Goal: Task Accomplishment & Management: Manage account settings

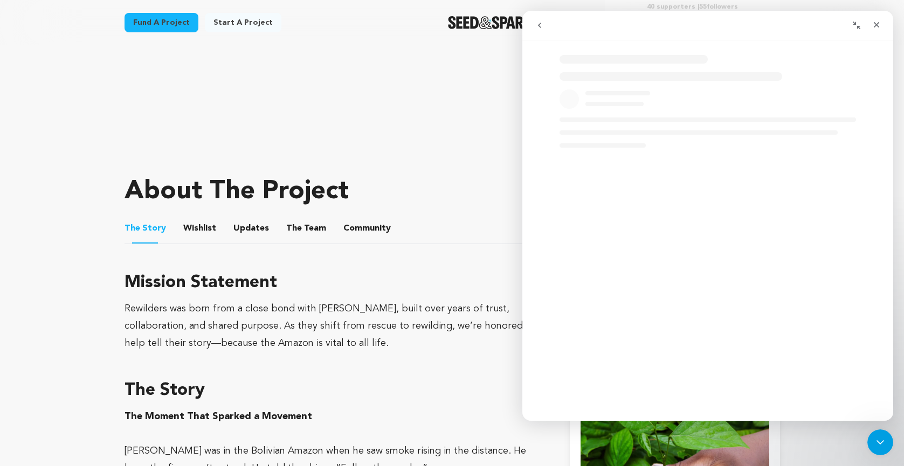
scroll to position [399, 0]
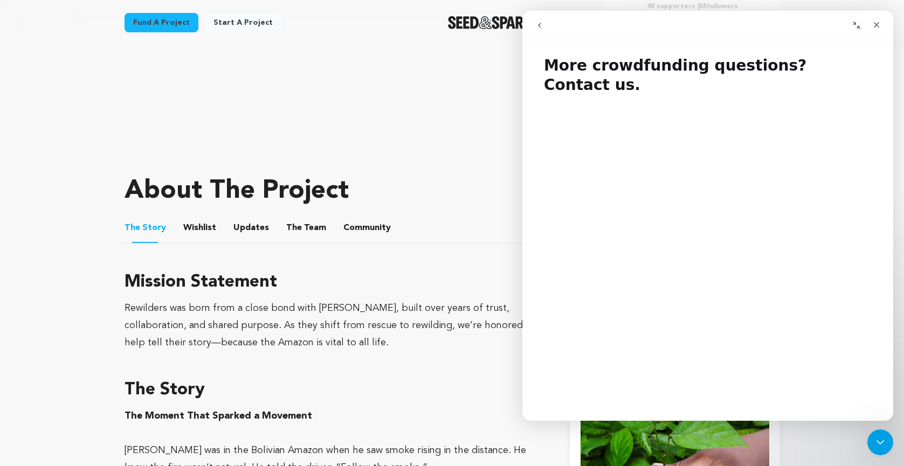
click at [542, 19] on button "go back" at bounding box center [539, 25] width 20 height 20
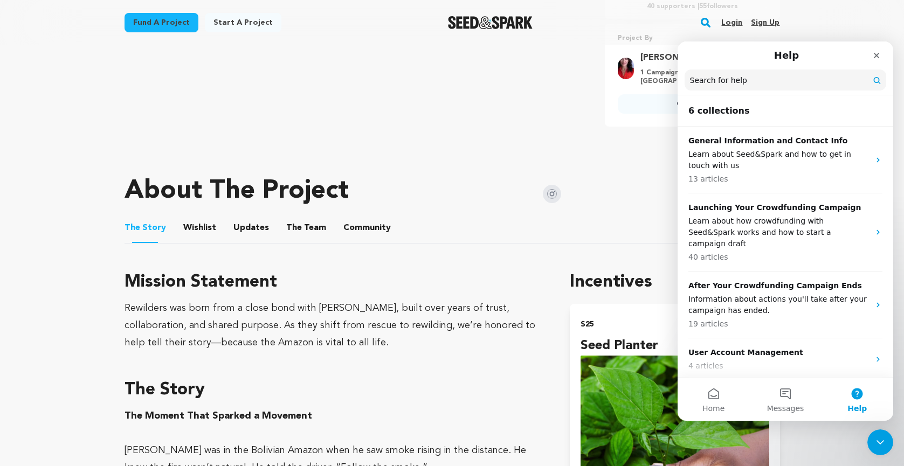
click at [736, 24] on link "Login" at bounding box center [731, 22] width 21 height 17
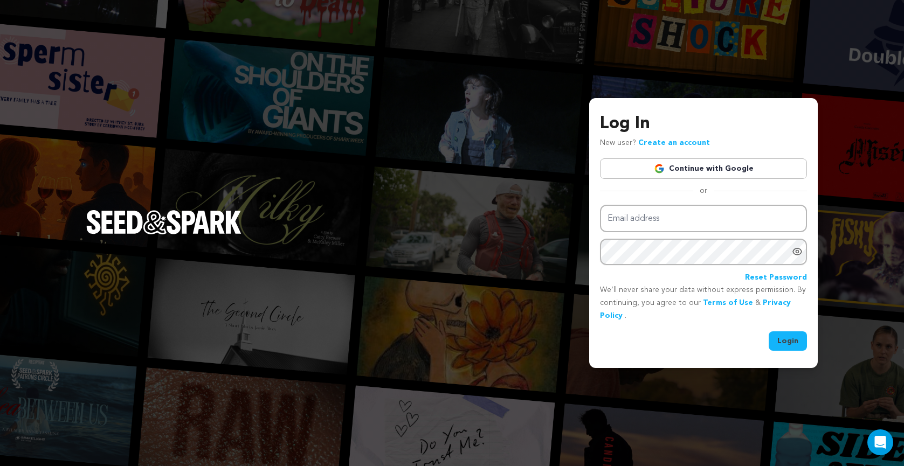
click at [726, 166] on link "Continue with Google" at bounding box center [703, 168] width 207 height 20
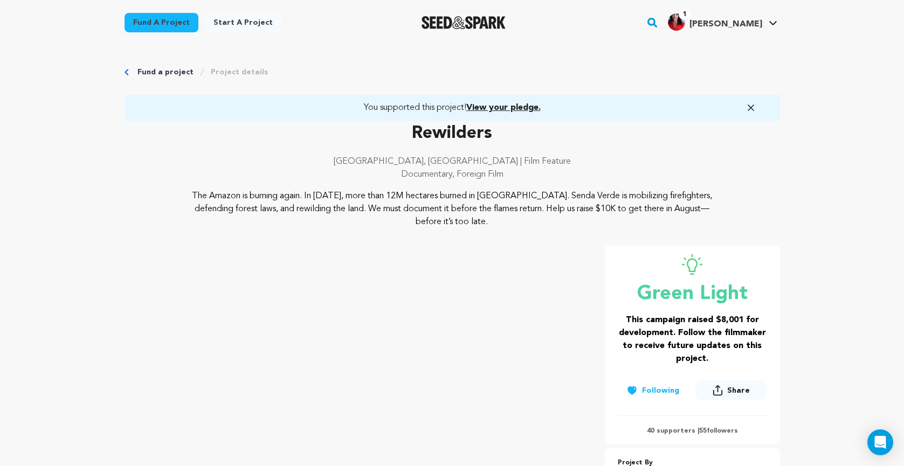
scroll to position [5, 0]
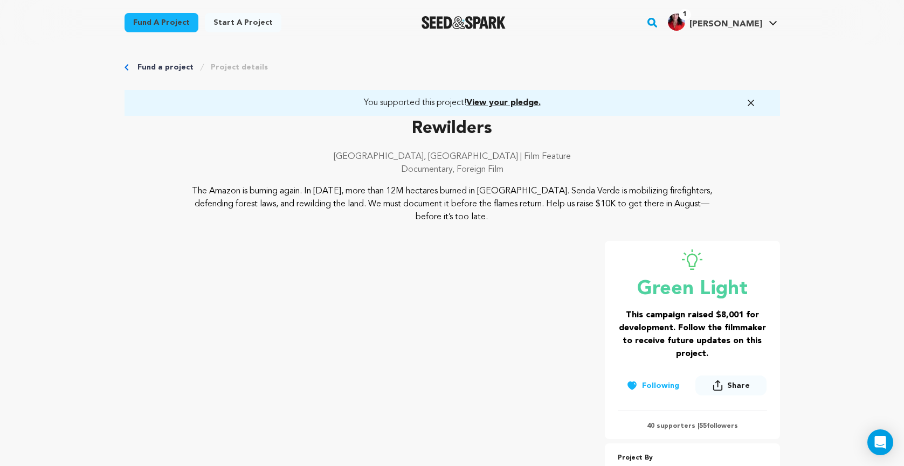
click at [754, 99] on icon "button" at bounding box center [750, 103] width 11 height 11
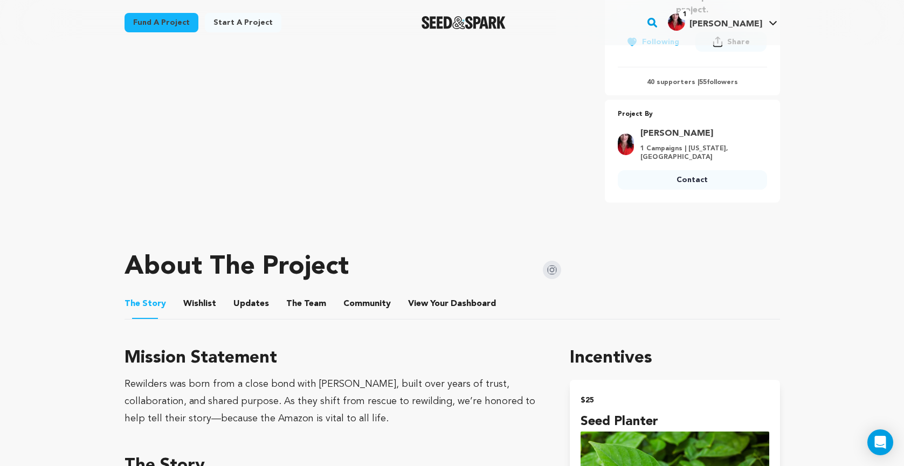
scroll to position [0, 0]
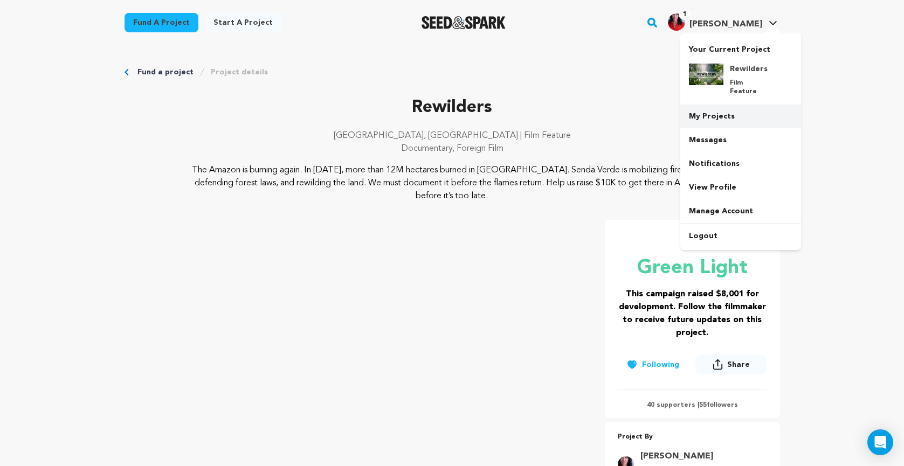
click at [724, 109] on link "My Projects" at bounding box center [740, 117] width 121 height 24
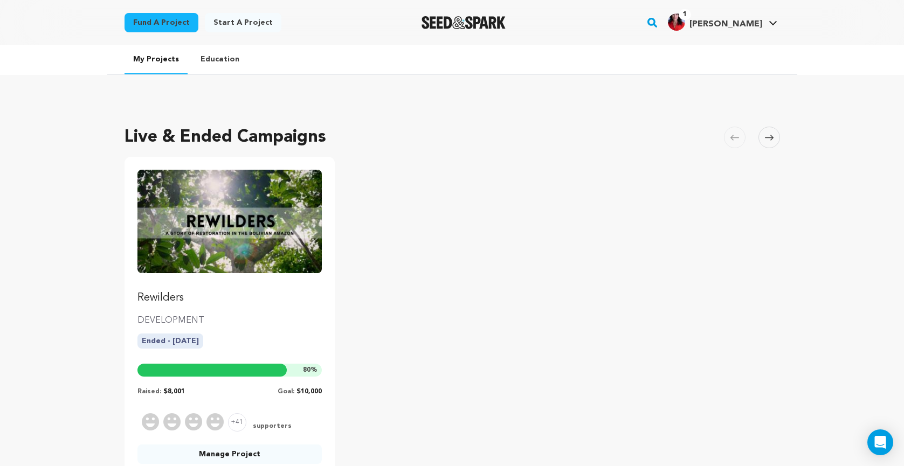
click at [277, 281] on link "Rewilders" at bounding box center [229, 238] width 185 height 136
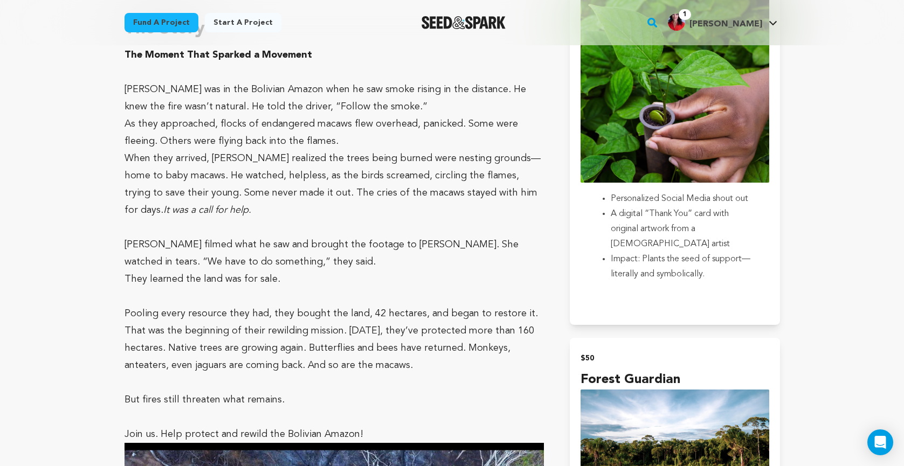
scroll to position [847, 0]
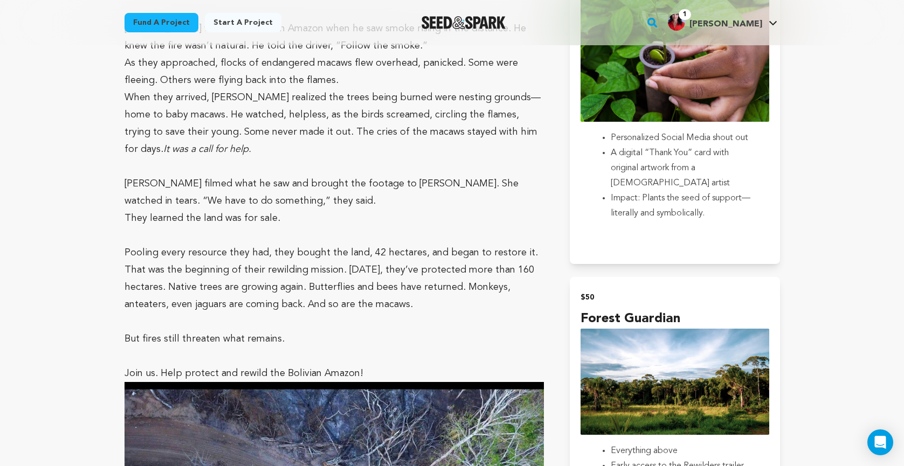
click at [742, 17] on div "1 Natalie C." at bounding box center [715, 21] width 94 height 17
click at [742, 18] on h4 "[PERSON_NAME]" at bounding box center [725, 24] width 73 height 13
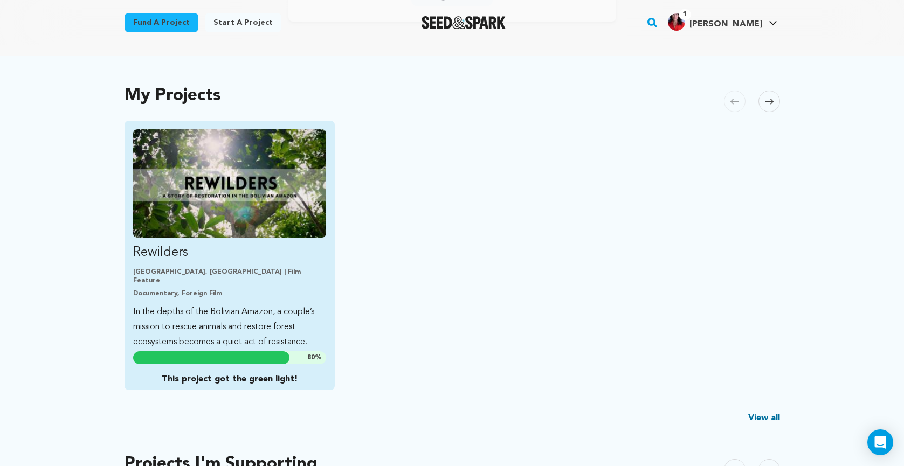
scroll to position [206, 0]
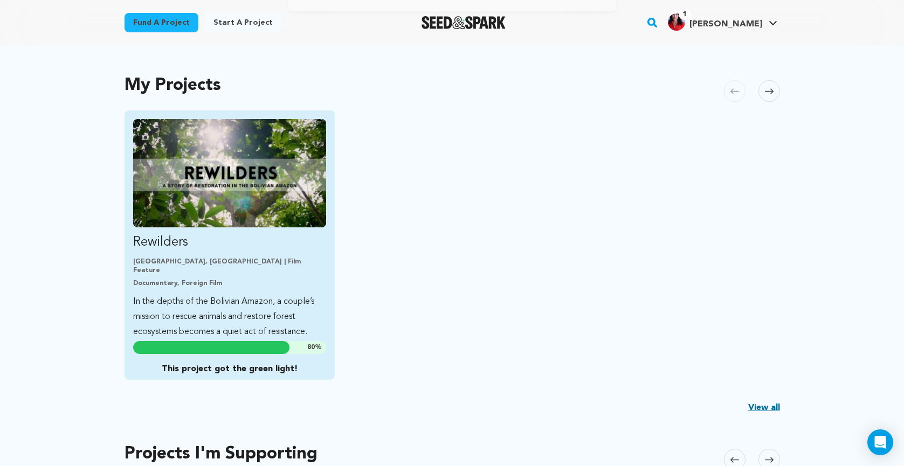
click at [275, 314] on p "In the depths of the Bolivian Amazon, a couple’s mission to rescue animals and …" at bounding box center [229, 316] width 193 height 45
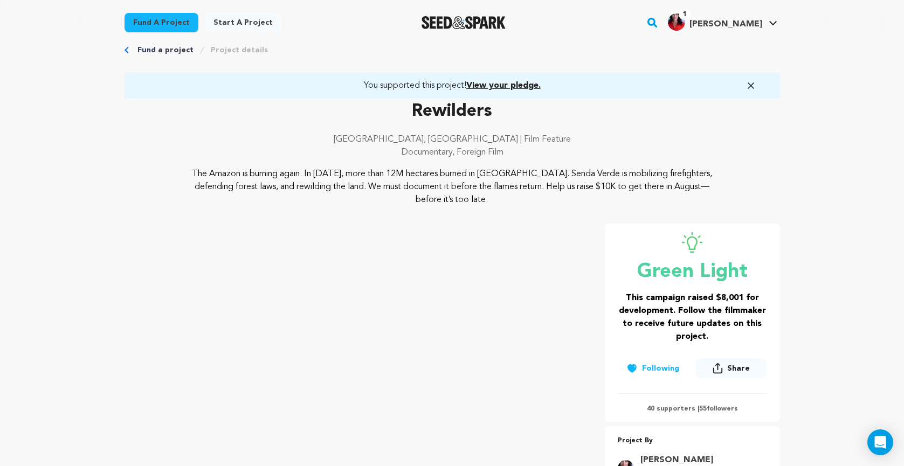
scroll to position [29, 0]
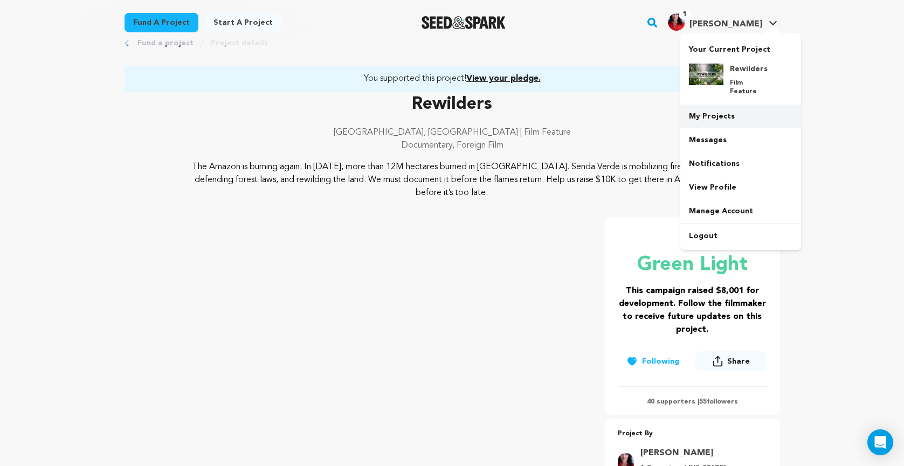
click at [719, 109] on link "My Projects" at bounding box center [740, 117] width 121 height 24
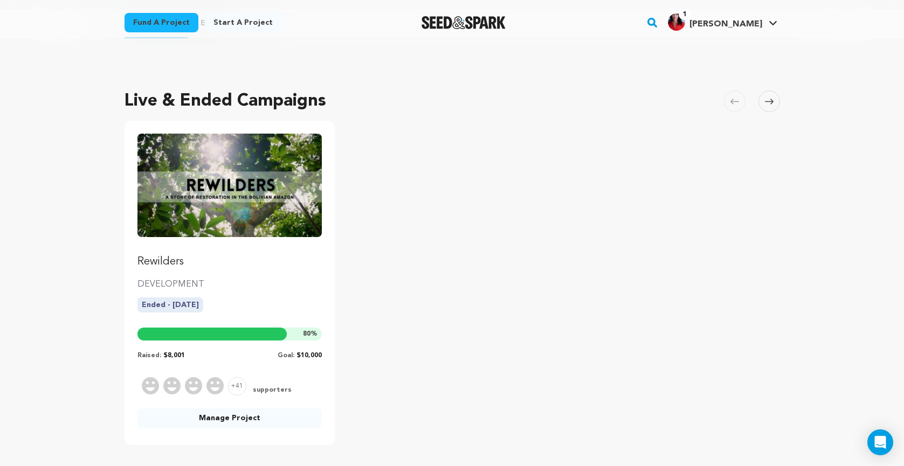
scroll to position [78, 0]
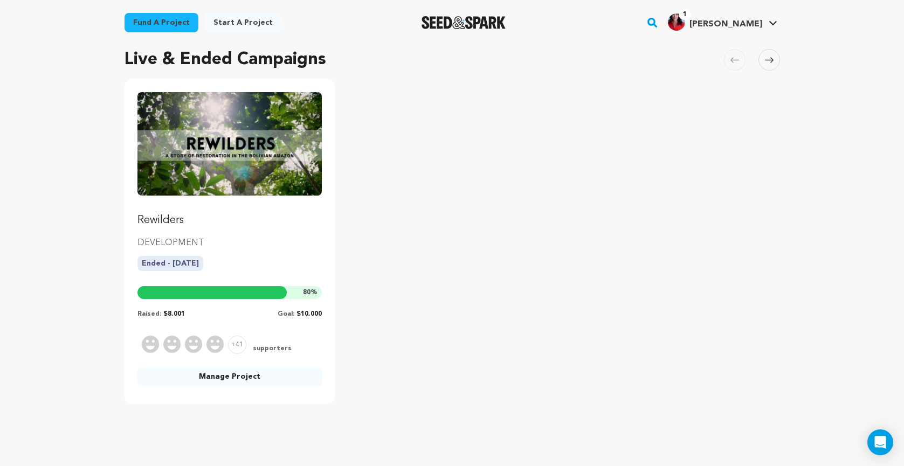
click at [278, 381] on link "Manage Project" at bounding box center [229, 376] width 185 height 19
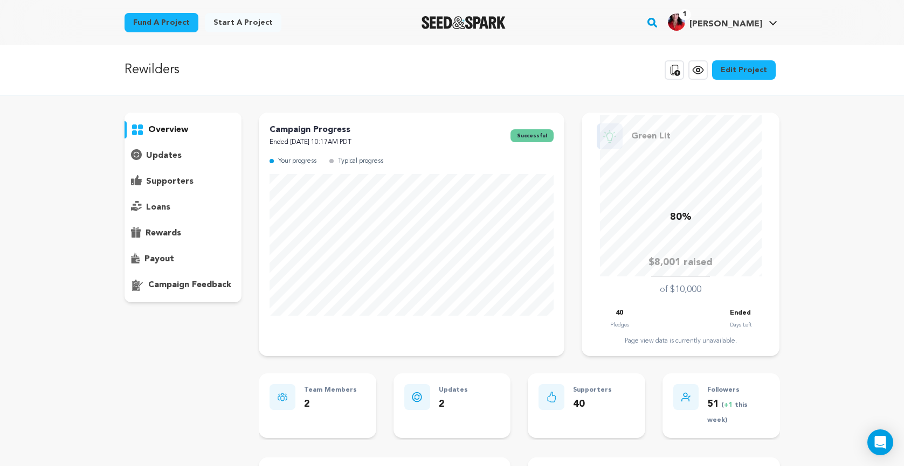
click at [194, 154] on div "updates" at bounding box center [182, 155] width 117 height 17
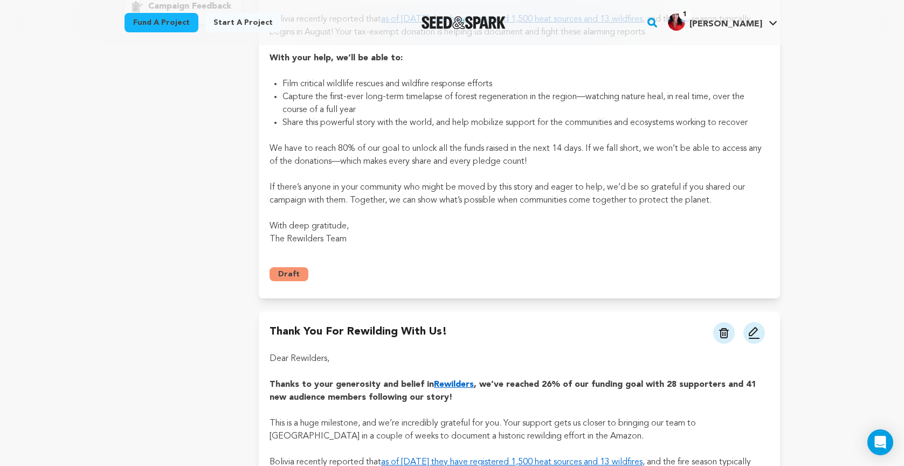
scroll to position [45, 0]
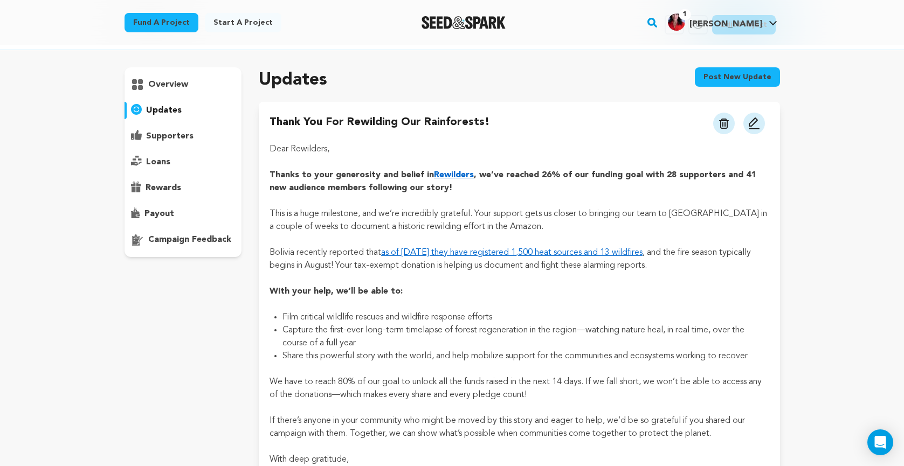
click at [740, 77] on button "Post new update" at bounding box center [737, 76] width 85 height 19
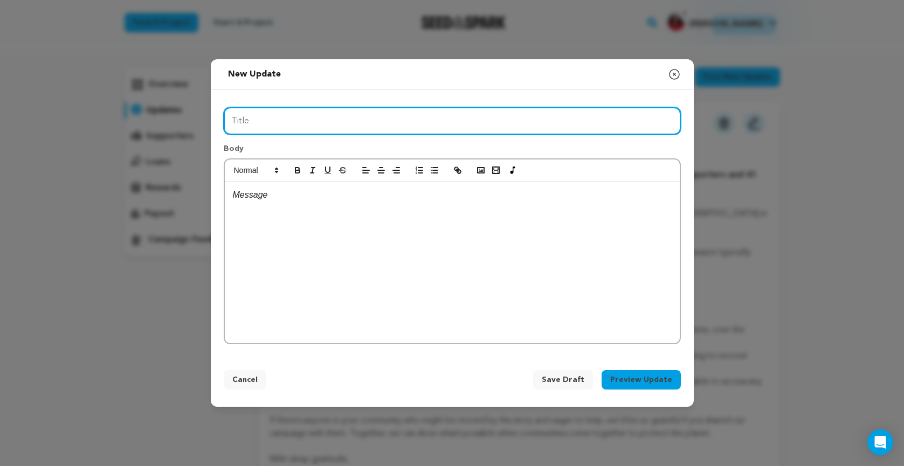
click at [449, 113] on input "Title" at bounding box center [452, 120] width 457 height 27
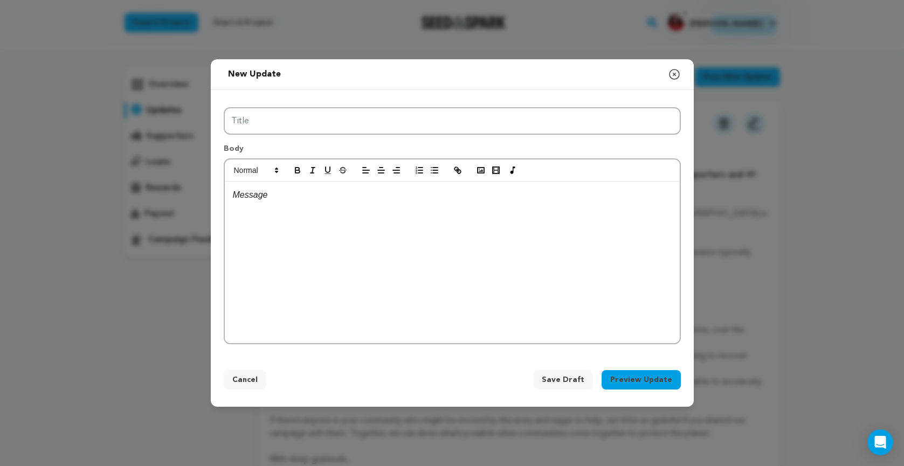
click at [397, 233] on div at bounding box center [452, 263] width 455 height 162
click at [674, 76] on icon "button" at bounding box center [674, 74] width 13 height 13
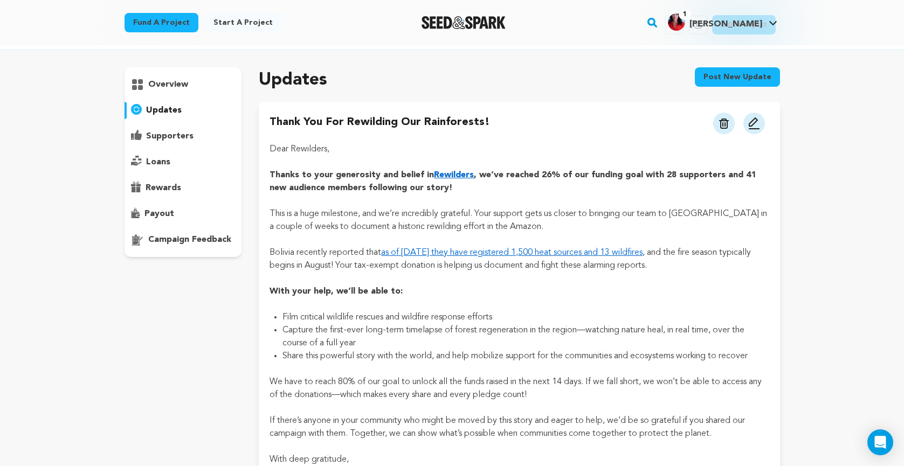
scroll to position [0, 0]
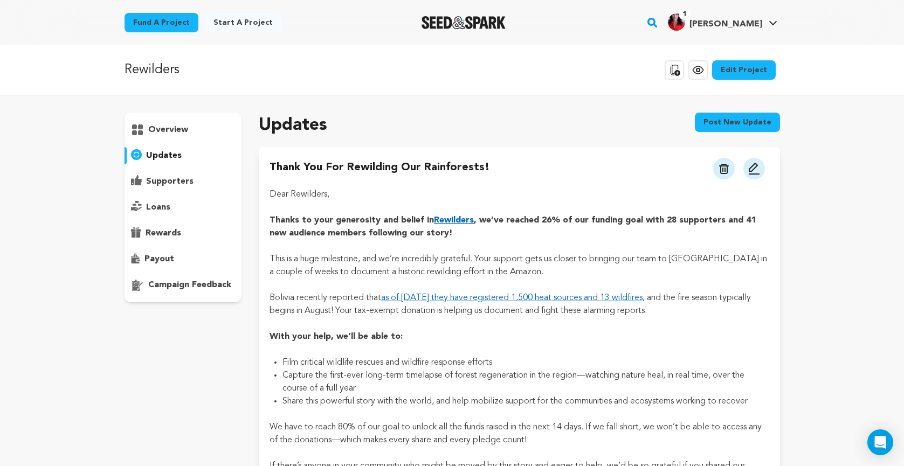
click at [176, 182] on p "supporters" at bounding box center [169, 181] width 47 height 13
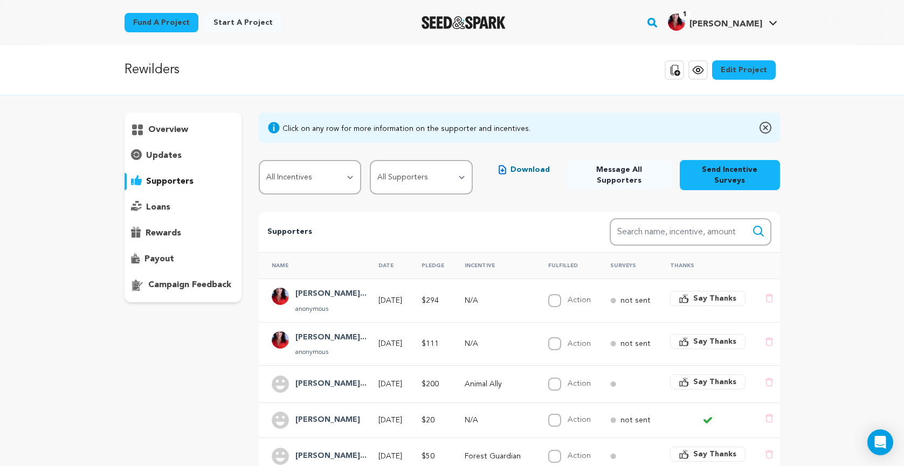
click at [176, 122] on div "overview" at bounding box center [182, 129] width 117 height 17
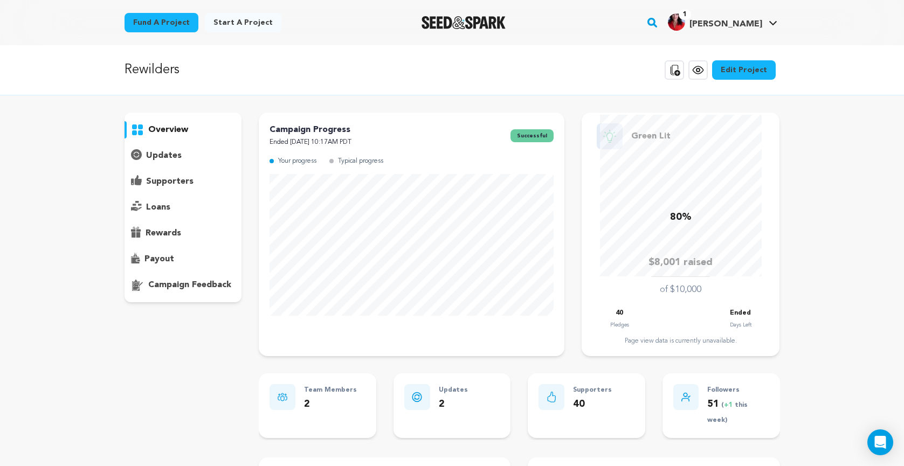
click at [180, 158] on p "updates" at bounding box center [164, 155] width 36 height 13
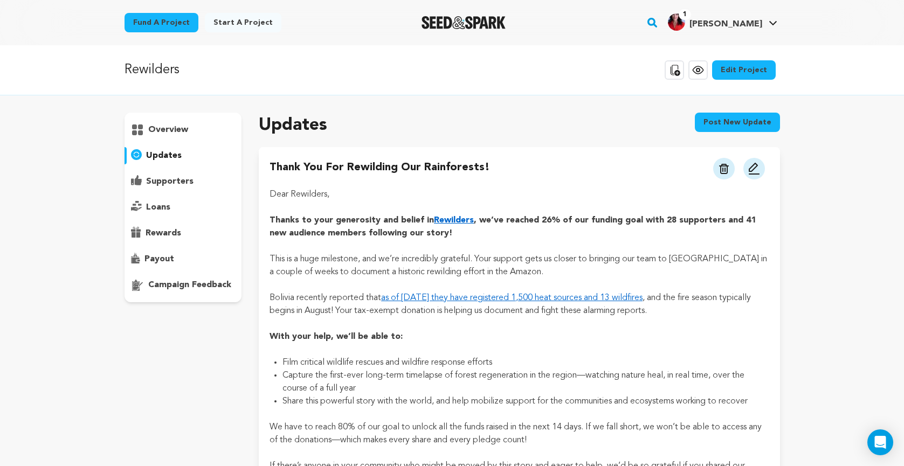
click at [189, 124] on div "overview" at bounding box center [182, 129] width 117 height 17
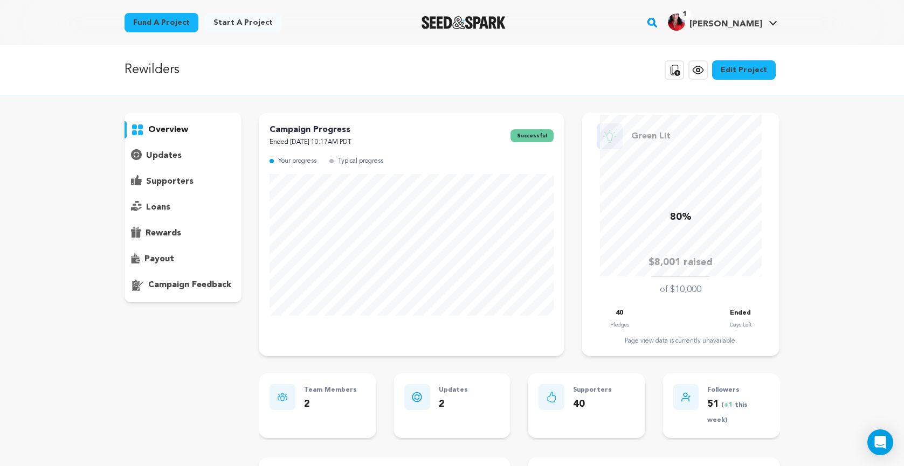
click at [189, 174] on div "supporters" at bounding box center [182, 181] width 117 height 17
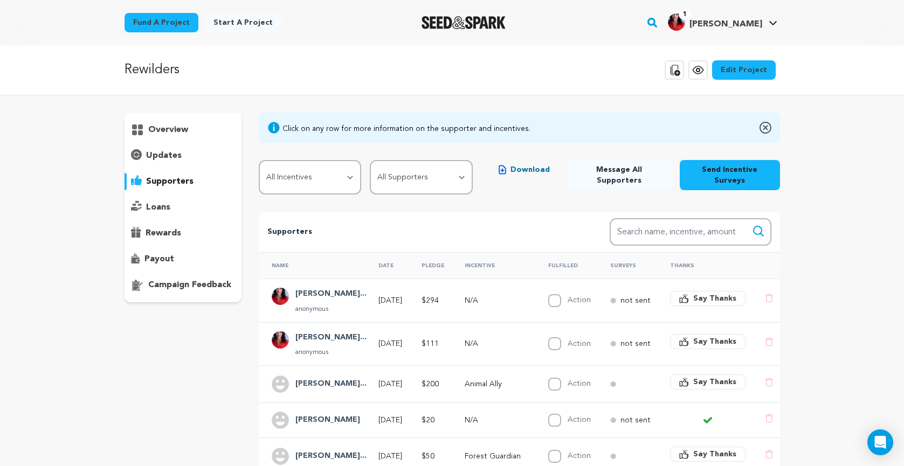
click at [169, 234] on p "rewards" at bounding box center [164, 233] width 36 height 13
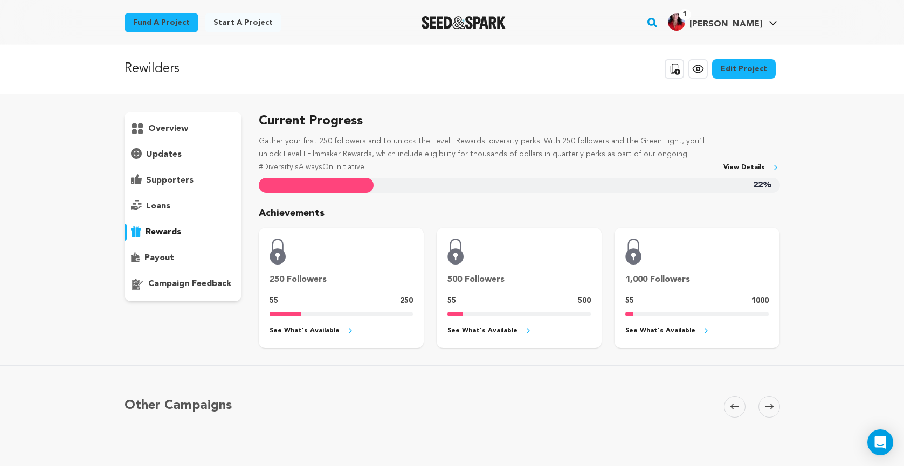
scroll to position [3, 0]
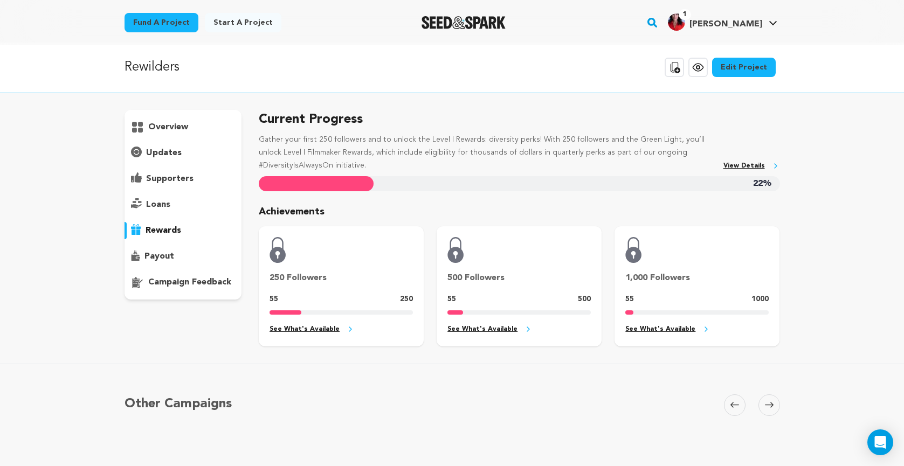
click at [172, 149] on p "updates" at bounding box center [164, 153] width 36 height 13
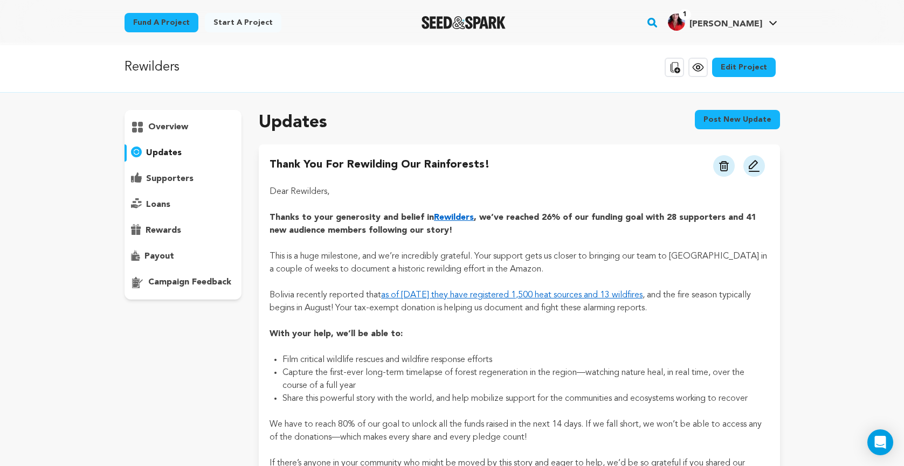
click at [173, 127] on p "overview" at bounding box center [168, 127] width 40 height 13
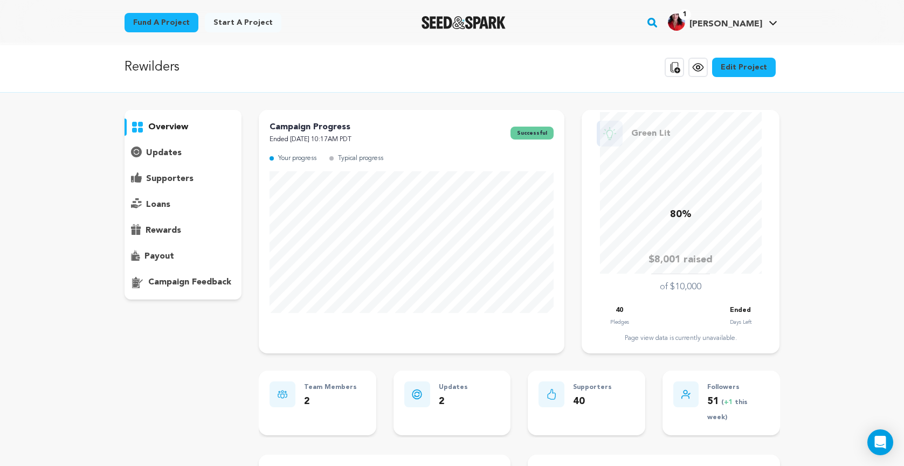
click at [177, 174] on p "supporters" at bounding box center [169, 178] width 47 height 13
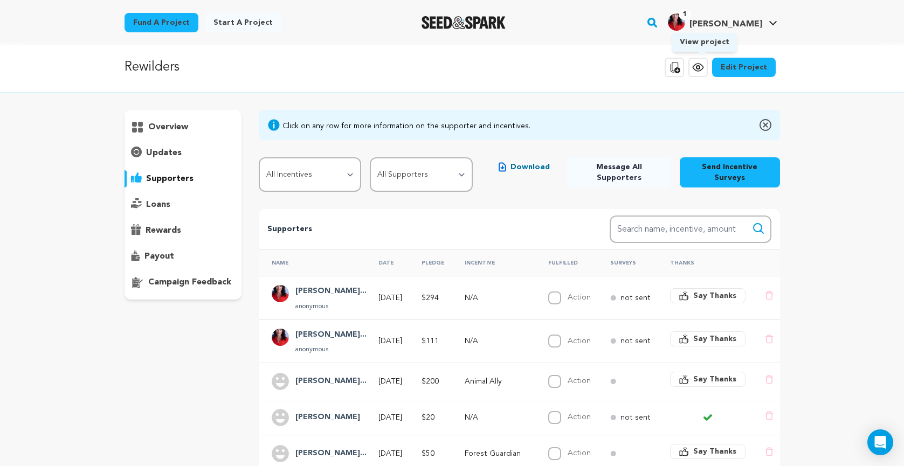
click at [702, 72] on icon at bounding box center [697, 67] width 13 height 13
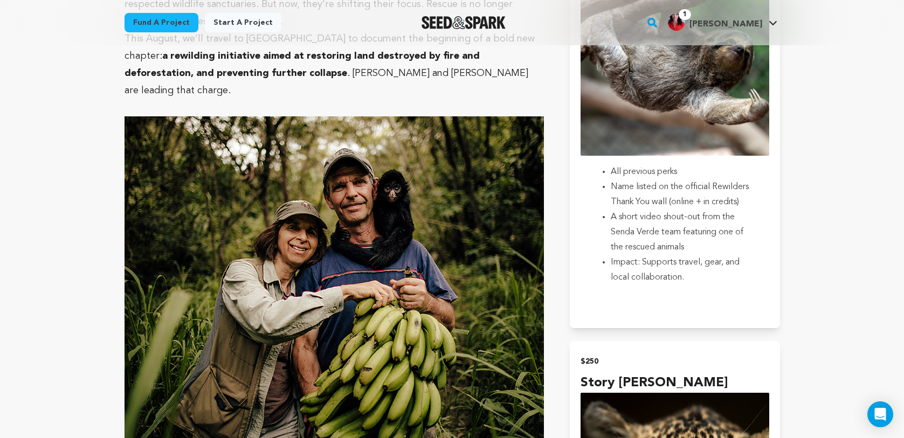
scroll to position [1188, 0]
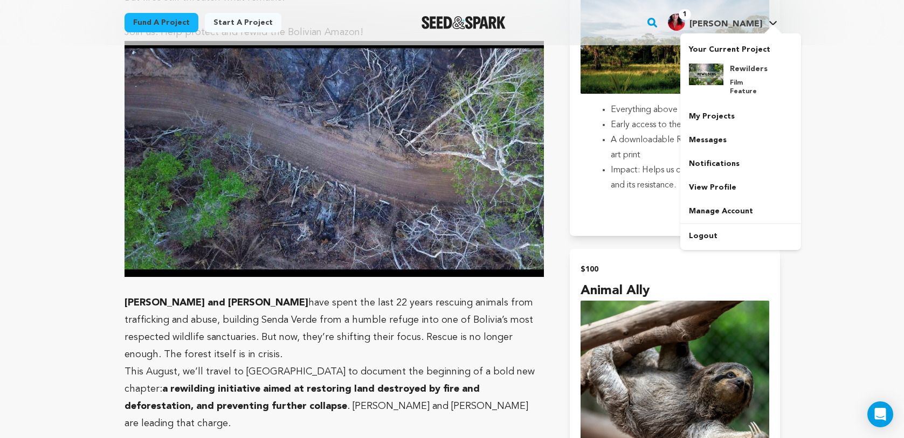
click at [777, 16] on link "1 [PERSON_NAME] [PERSON_NAME]" at bounding box center [723, 20] width 114 height 19
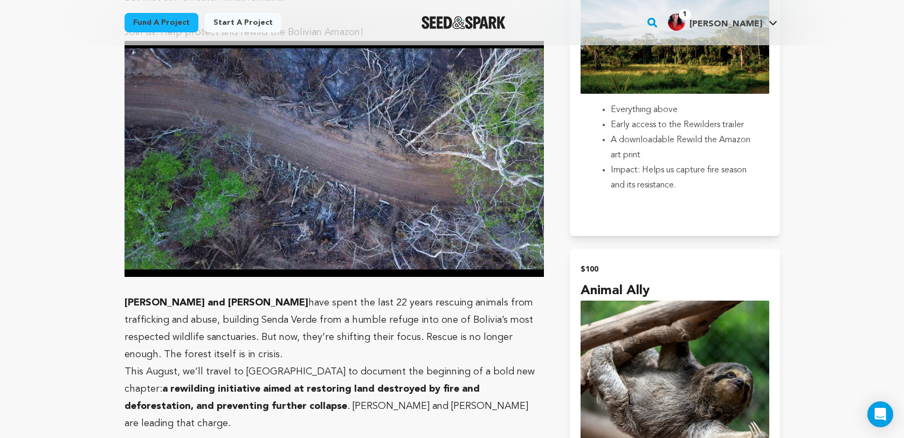
click at [771, 17] on link "1 [PERSON_NAME] [PERSON_NAME]" at bounding box center [723, 20] width 114 height 19
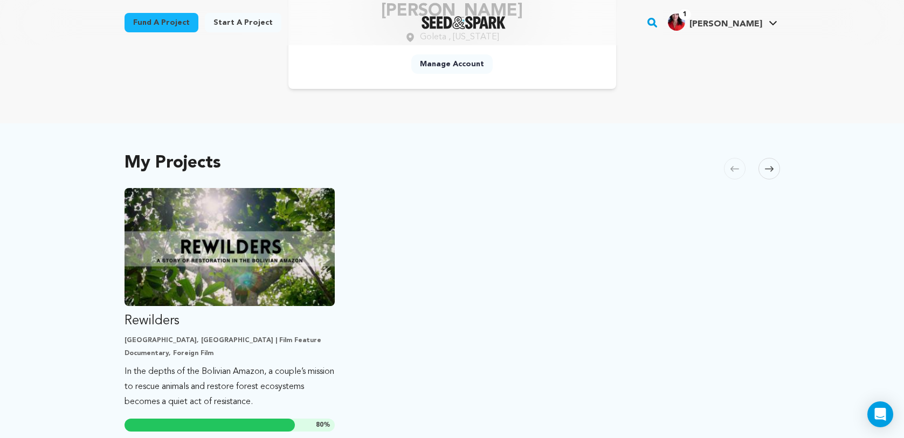
scroll to position [231, 0]
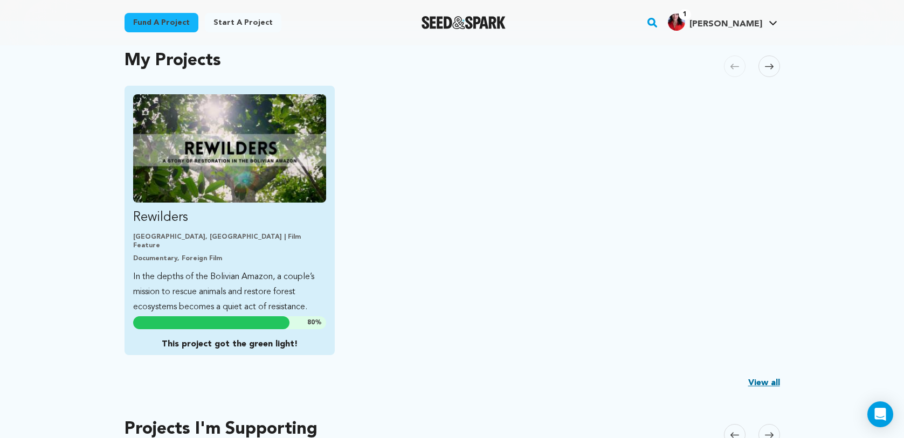
click at [261, 285] on p "In the depths of the Bolivian Amazon, a couple’s mission to rescue animals and …" at bounding box center [229, 291] width 193 height 45
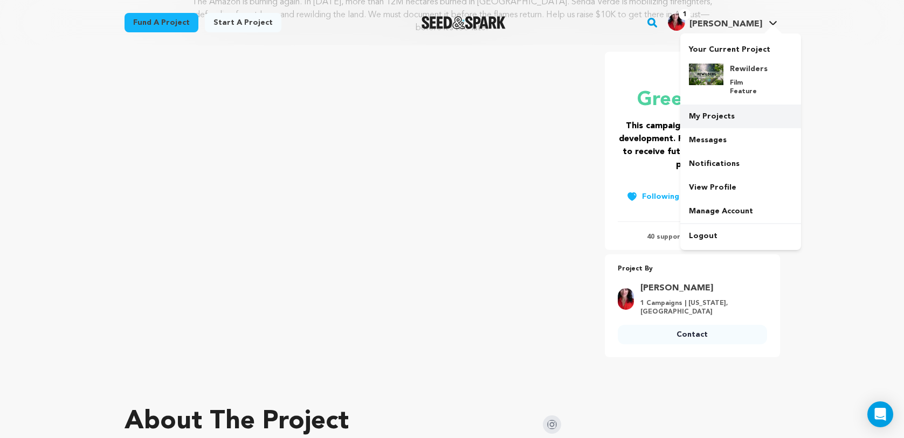
scroll to position [230, 0]
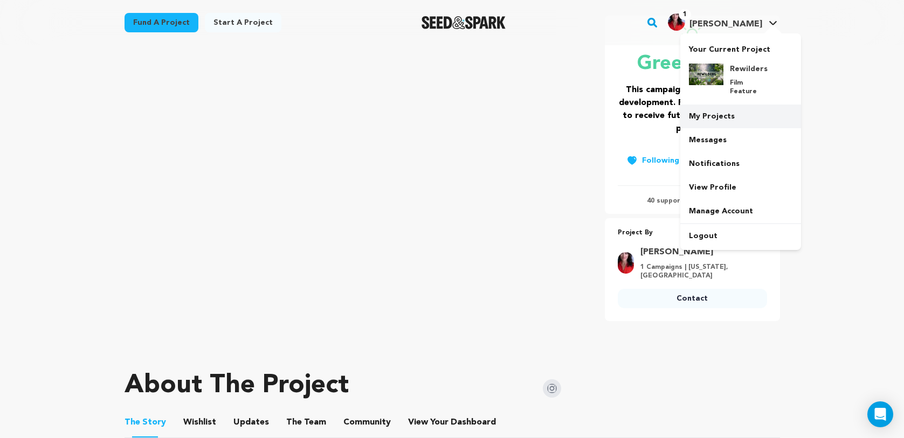
click at [731, 111] on link "My Projects" at bounding box center [740, 117] width 121 height 24
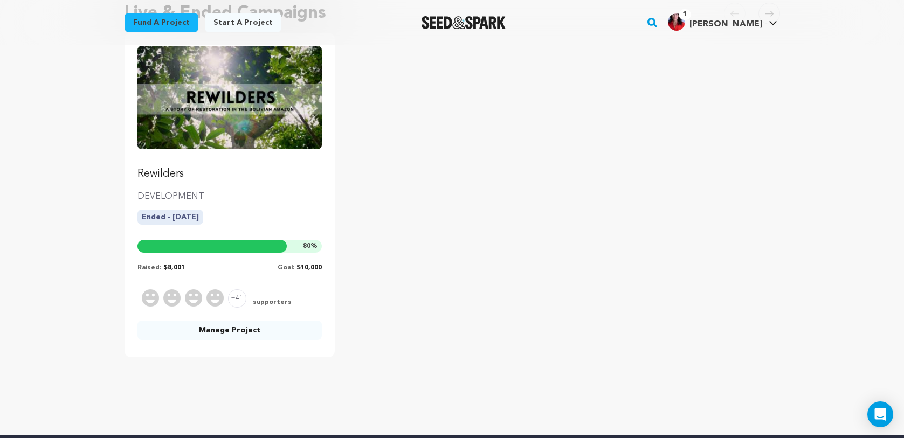
scroll to position [237, 0]
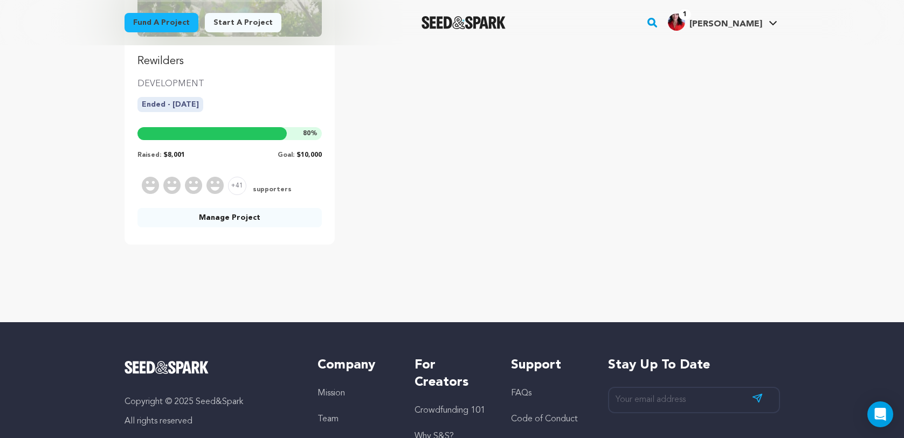
click at [246, 214] on link "Manage Project" at bounding box center [229, 217] width 185 height 19
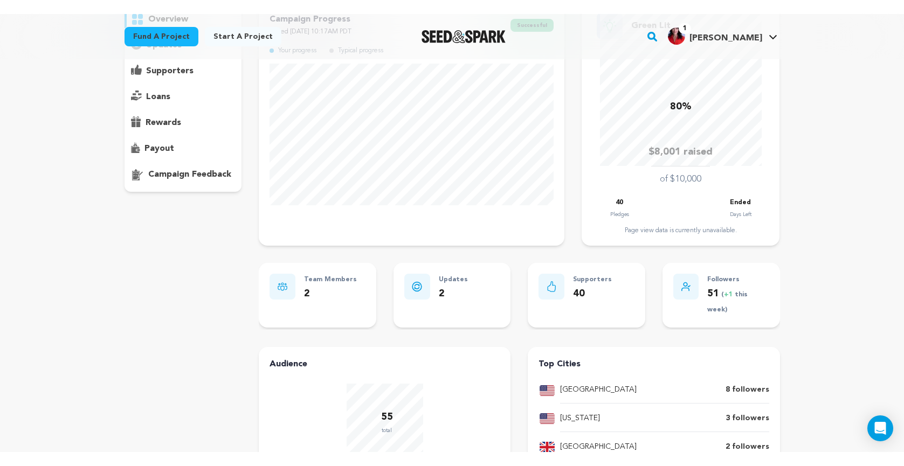
scroll to position [126, 0]
